Goal: Find specific page/section: Find specific page/section

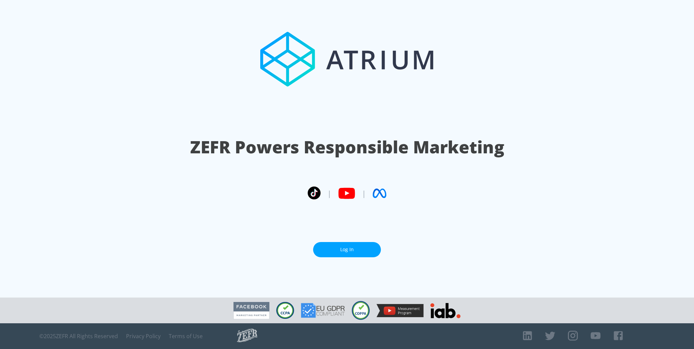
click at [354, 249] on link "Log In" at bounding box center [347, 249] width 68 height 15
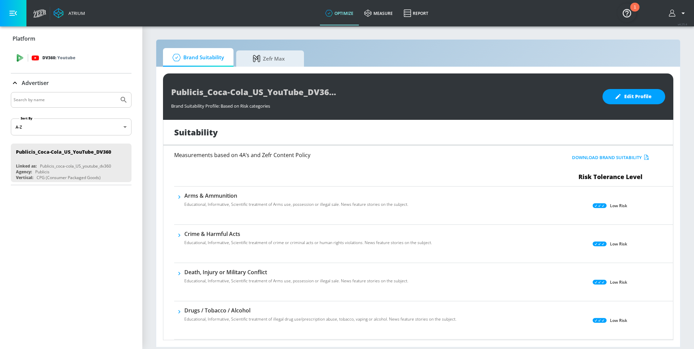
click at [54, 62] on div "DV360: Youtube" at bounding box center [71, 58] width 121 height 20
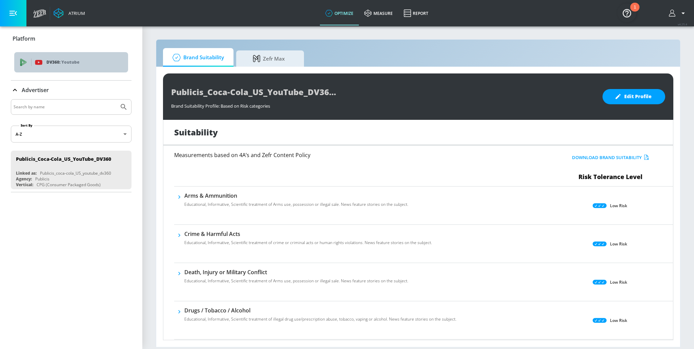
click at [58, 62] on p "DV360: Youtube" at bounding box center [84, 62] width 76 height 7
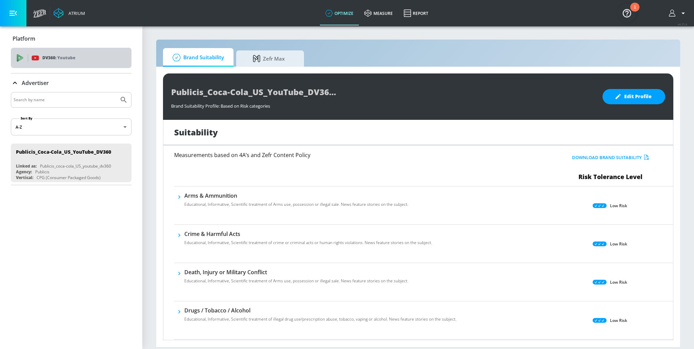
click at [27, 62] on div "DV360: Youtube" at bounding box center [71, 58] width 121 height 20
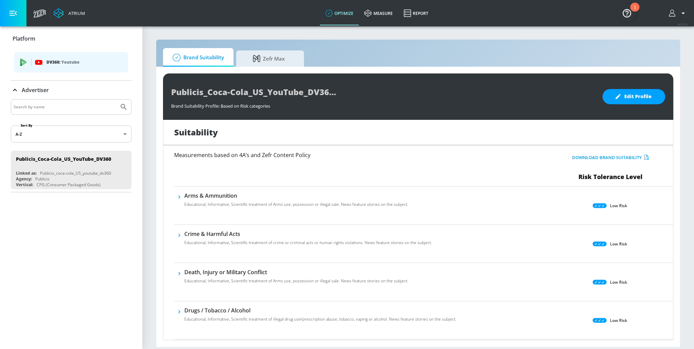
click at [74, 103] on input "Search by name" at bounding box center [65, 107] width 103 height 9
click at [98, 136] on body "Atrium optimize measure Report optimize measure Report v 4.25.4 Platform DV360:…" at bounding box center [347, 174] width 694 height 349
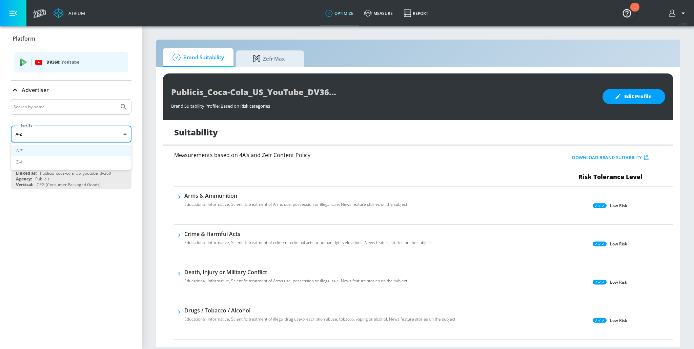
click at [100, 134] on div at bounding box center [347, 174] width 694 height 349
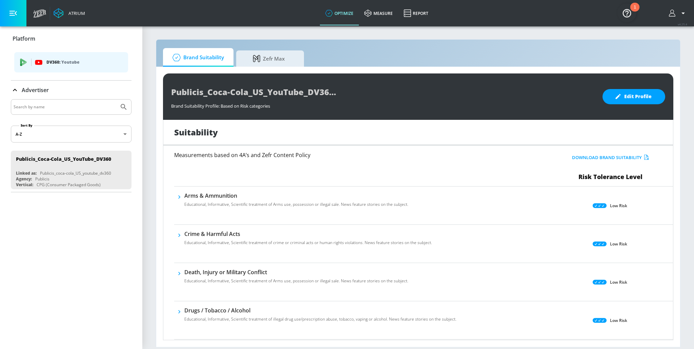
click at [674, 17] on button "button" at bounding box center [678, 13] width 18 height 8
click at [671, 12] on div at bounding box center [347, 174] width 694 height 349
click at [638, 10] on div "1" at bounding box center [634, 7] width 9 height 9
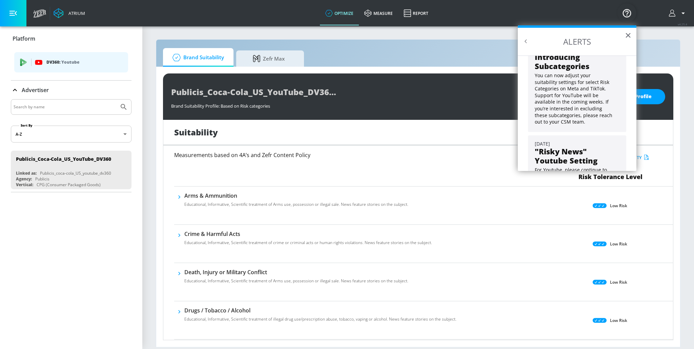
scroll to position [34, 0]
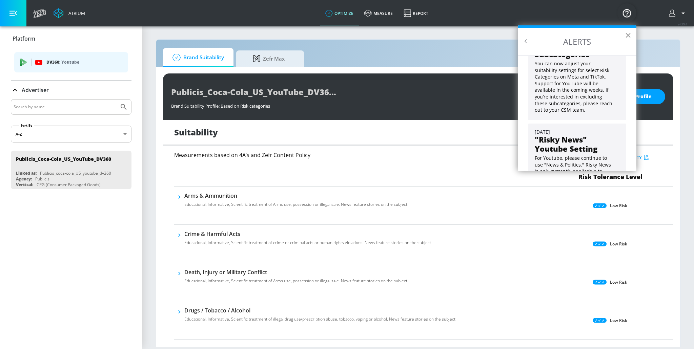
click at [627, 36] on button "×" at bounding box center [628, 35] width 6 height 11
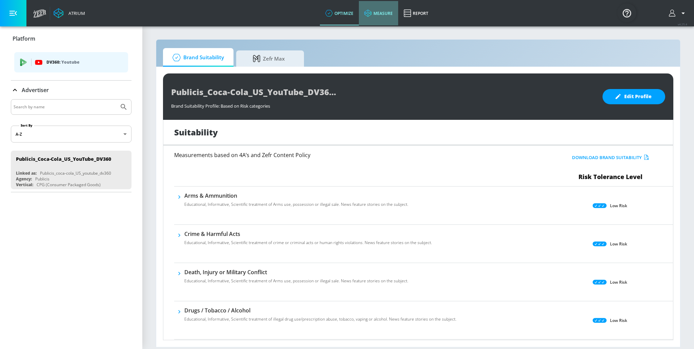
click at [375, 10] on link "measure" at bounding box center [378, 13] width 39 height 24
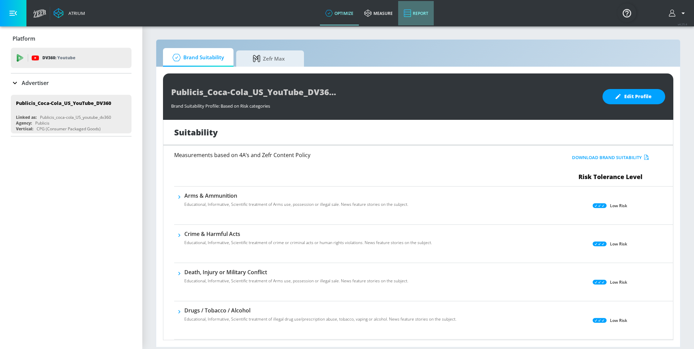
click at [411, 9] on icon at bounding box center [406, 13] width 7 height 8
click at [414, 12] on link "Report" at bounding box center [416, 13] width 36 height 24
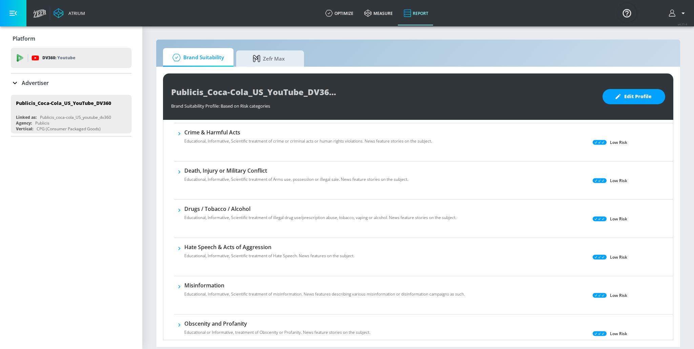
scroll to position [218, 0]
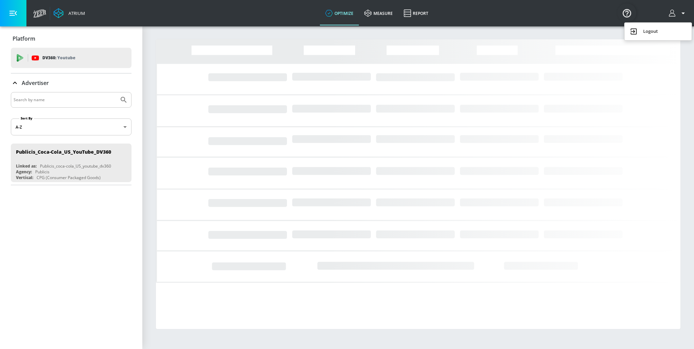
click at [675, 13] on div at bounding box center [347, 174] width 694 height 349
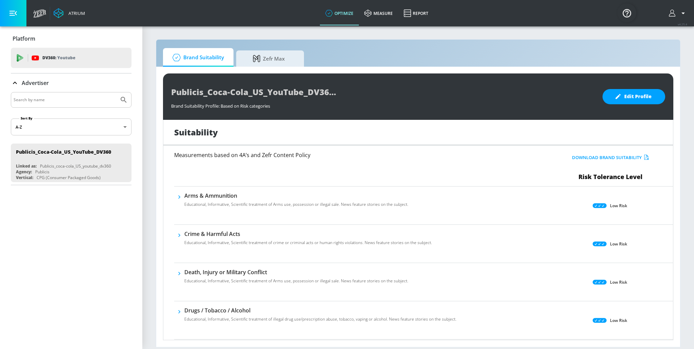
click at [12, 15] on icon "button" at bounding box center [12, 12] width 7 height 7
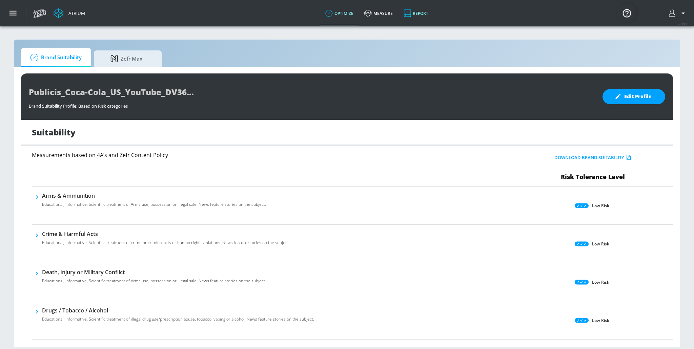
click at [406, 10] on icon at bounding box center [406, 13] width 7 height 8
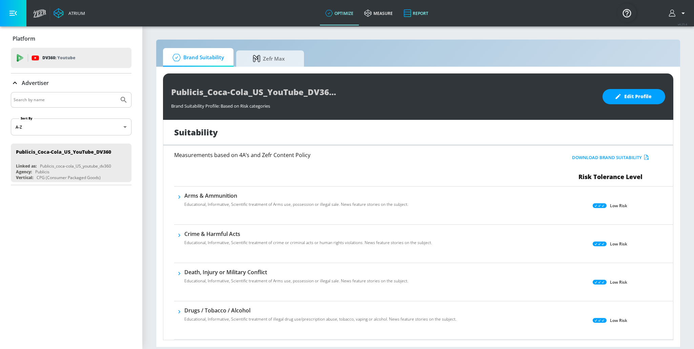
click at [417, 8] on link "Report" at bounding box center [416, 13] width 36 height 24
